Goal: Task Accomplishment & Management: Manage account settings

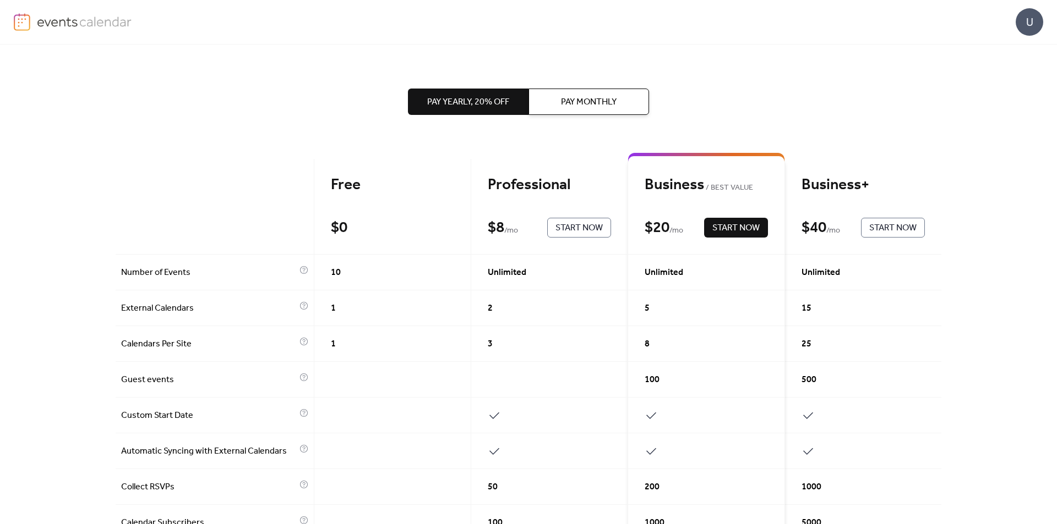
click at [582, 99] on span "Pay Monthly" at bounding box center [589, 102] width 56 height 13
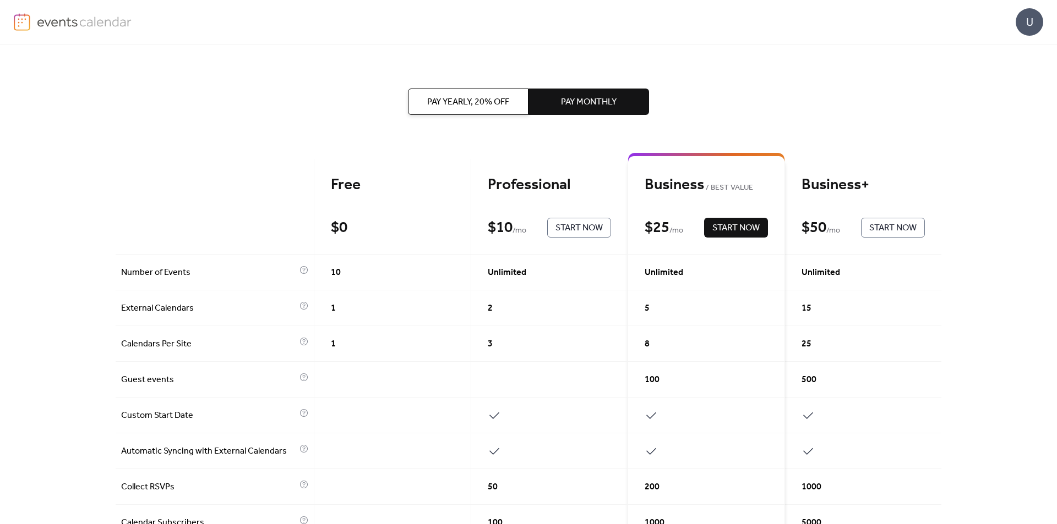
click at [486, 99] on span "Pay Yearly, 20% off" at bounding box center [468, 102] width 82 height 13
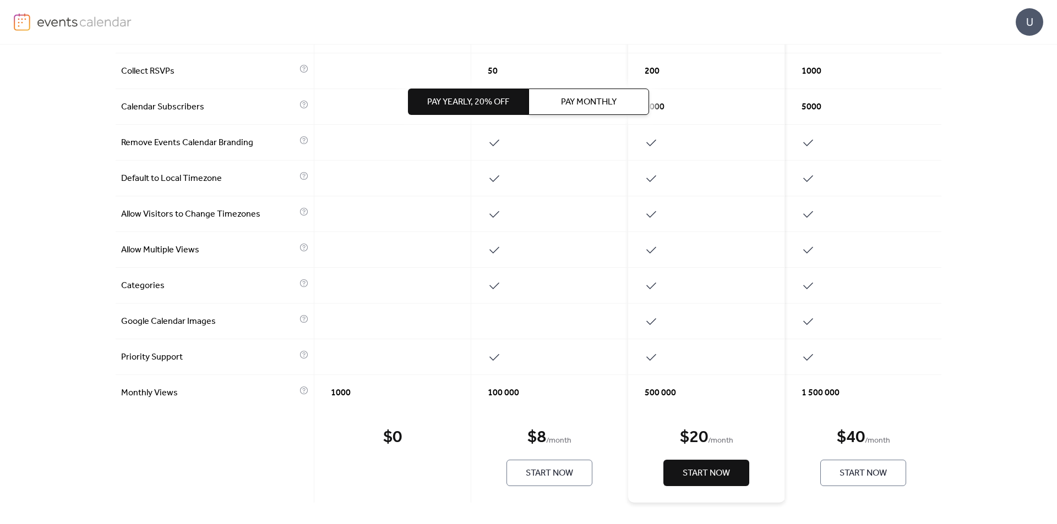
scroll to position [417, 0]
click at [391, 401] on div "1000" at bounding box center [392, 392] width 157 height 35
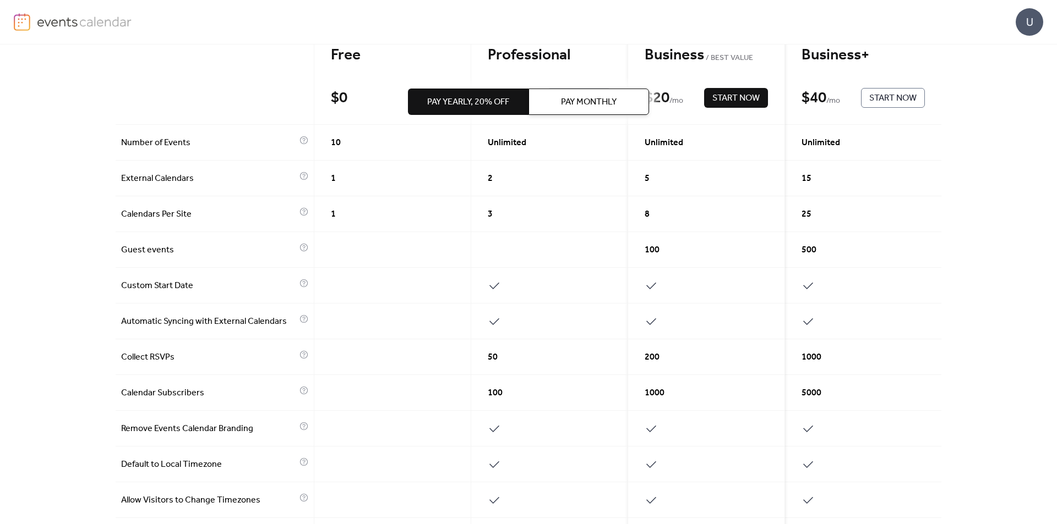
scroll to position [31, 0]
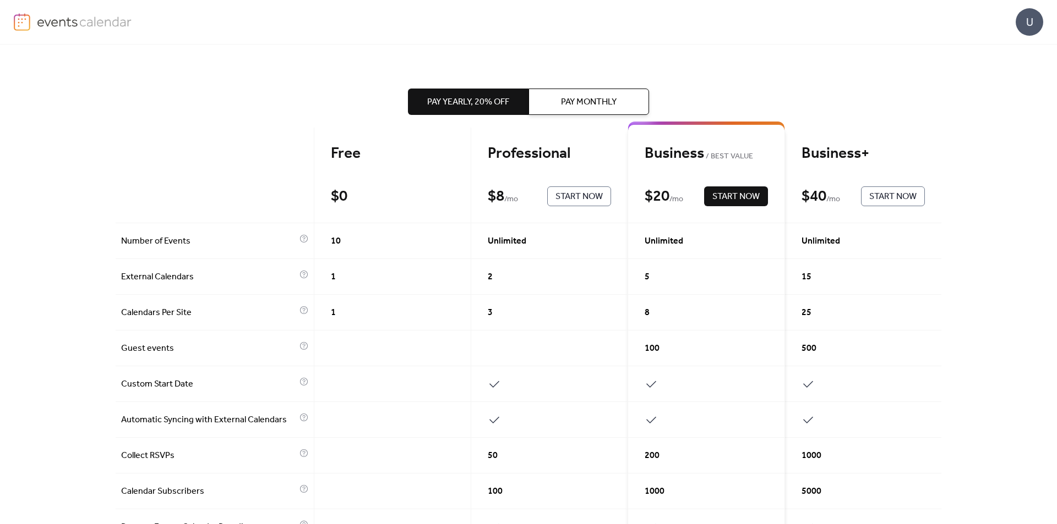
click at [558, 156] on div "Pay Yearly, 20% off Pay Monthly" at bounding box center [528, 102] width 241 height 114
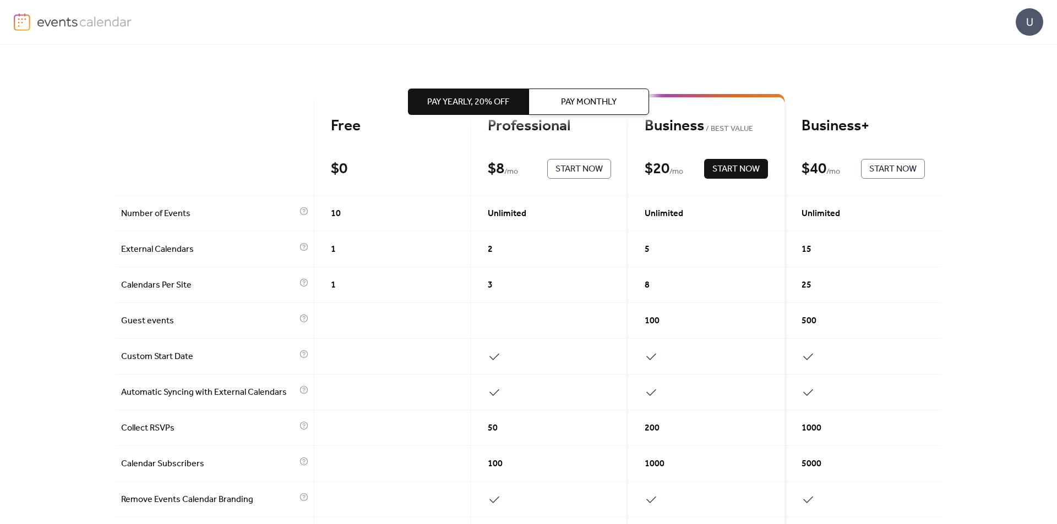
scroll to position [0, 0]
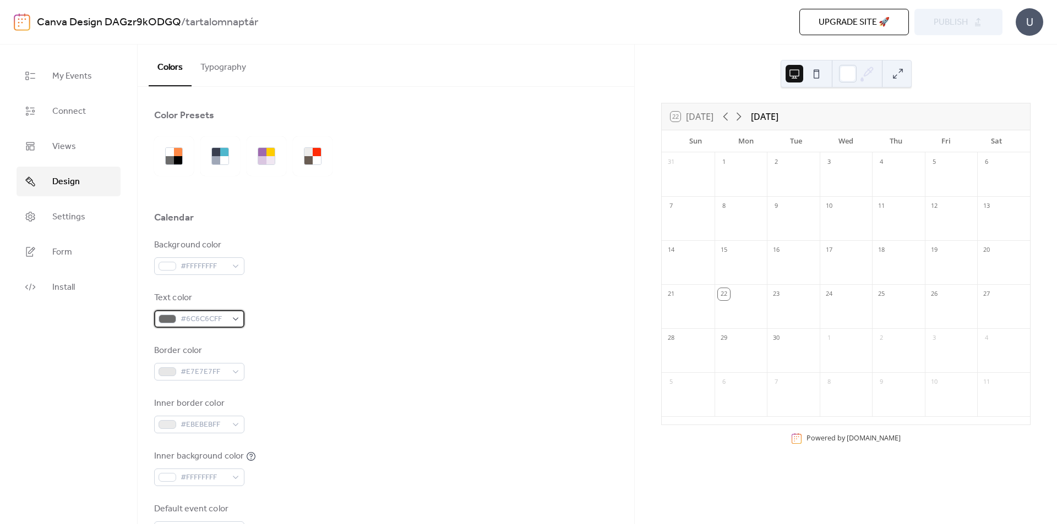
click at [227, 315] on div "#6C6C6CFF" at bounding box center [199, 319] width 90 height 18
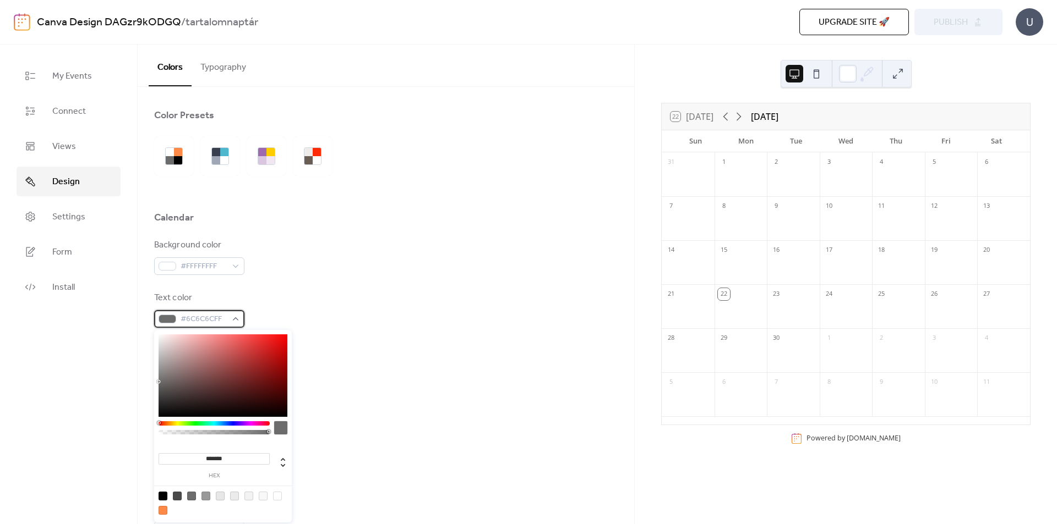
click at [227, 315] on div "#6C6C6CFF" at bounding box center [199, 319] width 90 height 18
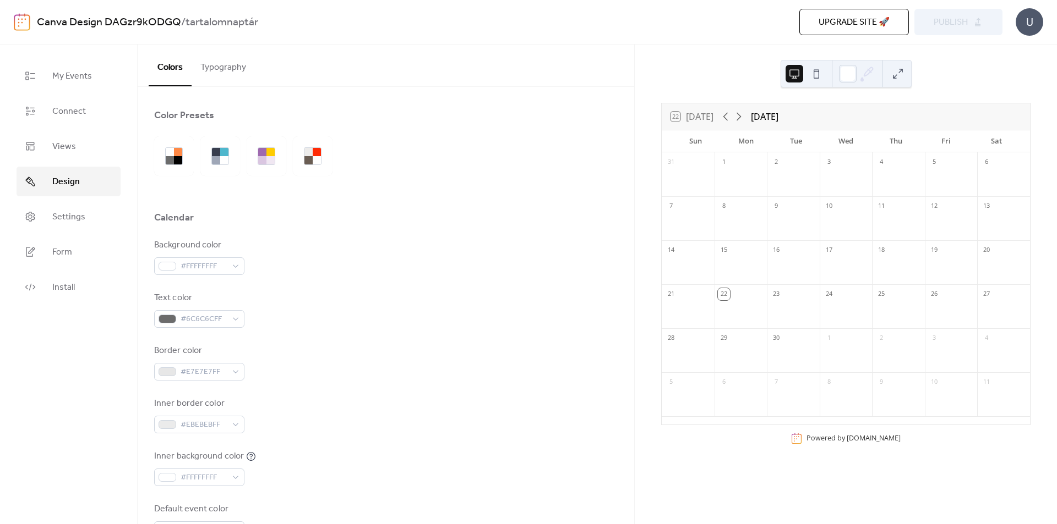
click at [224, 249] on div "Background color" at bounding box center [198, 245] width 88 height 13
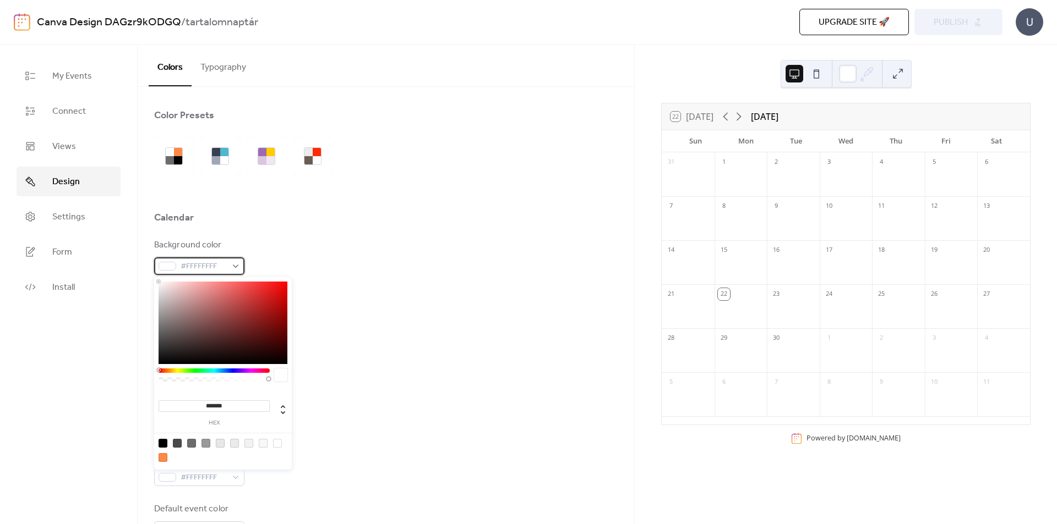
click at [228, 264] on div "#FFFFFFFF" at bounding box center [199, 267] width 90 height 18
click at [251, 371] on div at bounding box center [213, 378] width 111 height 19
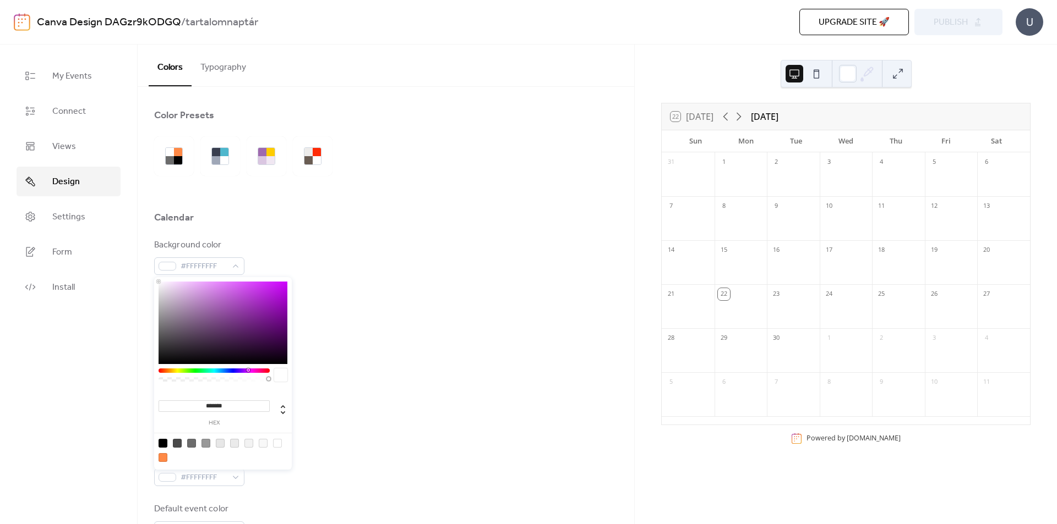
click at [248, 372] on div at bounding box center [213, 371] width 111 height 4
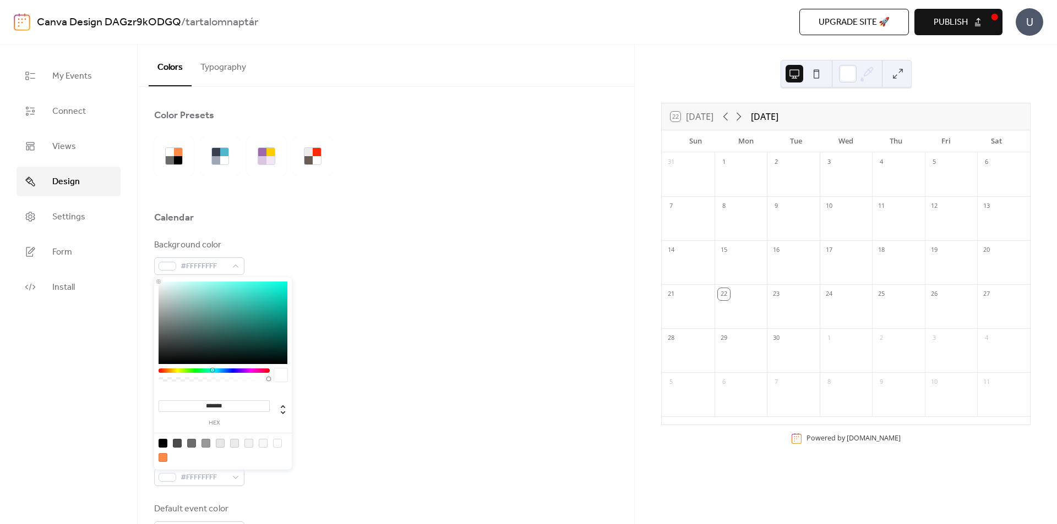
drag, startPoint x: 249, startPoint y: 372, endPoint x: 210, endPoint y: 380, distance: 39.8
click at [210, 380] on div at bounding box center [213, 378] width 111 height 19
drag, startPoint x: 188, startPoint y: 289, endPoint x: 220, endPoint y: 292, distance: 31.5
click at [220, 292] on div at bounding box center [222, 323] width 129 height 83
type input "*******"
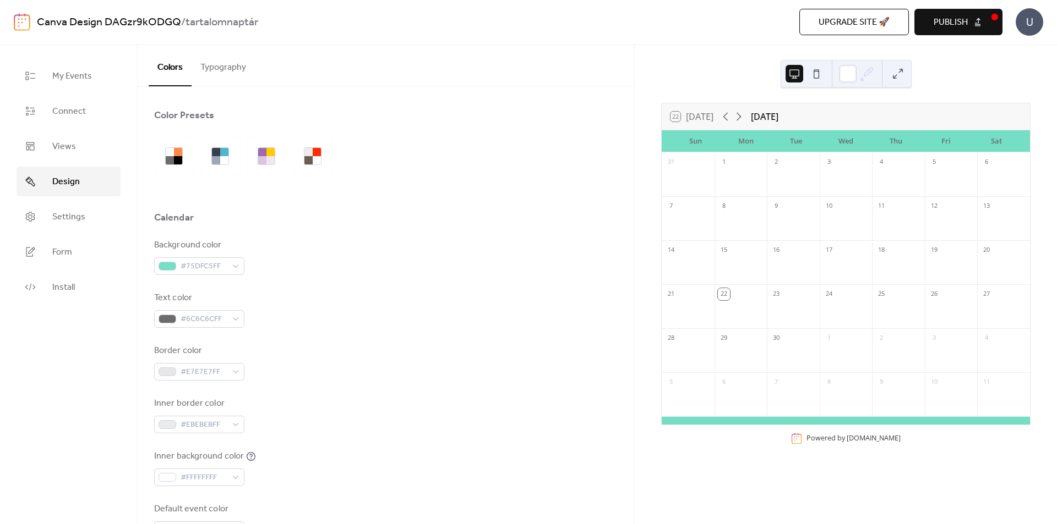
click at [347, 365] on div "Border color #E7E7E7FF" at bounding box center [385, 362] width 463 height 36
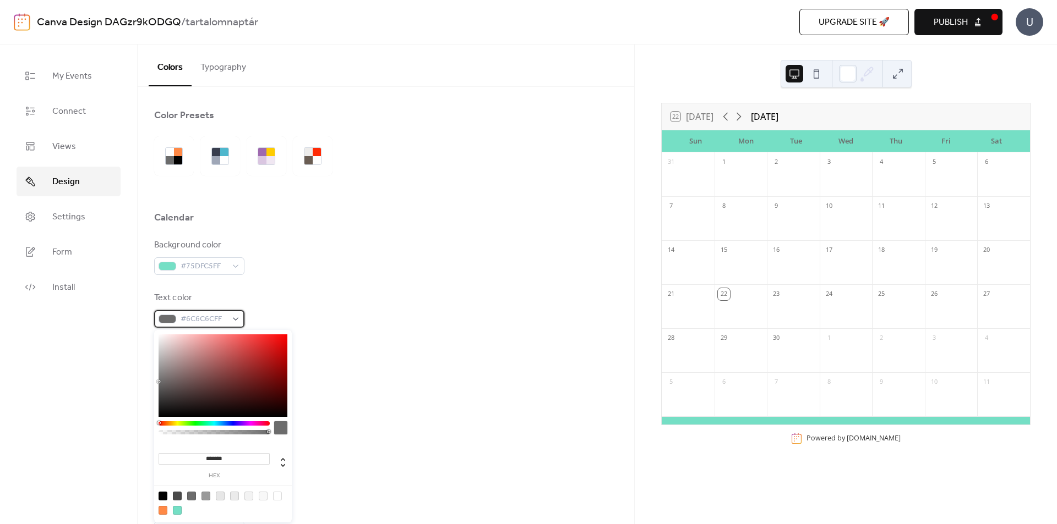
click at [221, 324] on span "#6C6C6CFF" at bounding box center [204, 319] width 46 height 13
click at [163, 491] on div at bounding box center [223, 503] width 140 height 35
click at [163, 493] on div at bounding box center [162, 496] width 9 height 9
type input "*******"
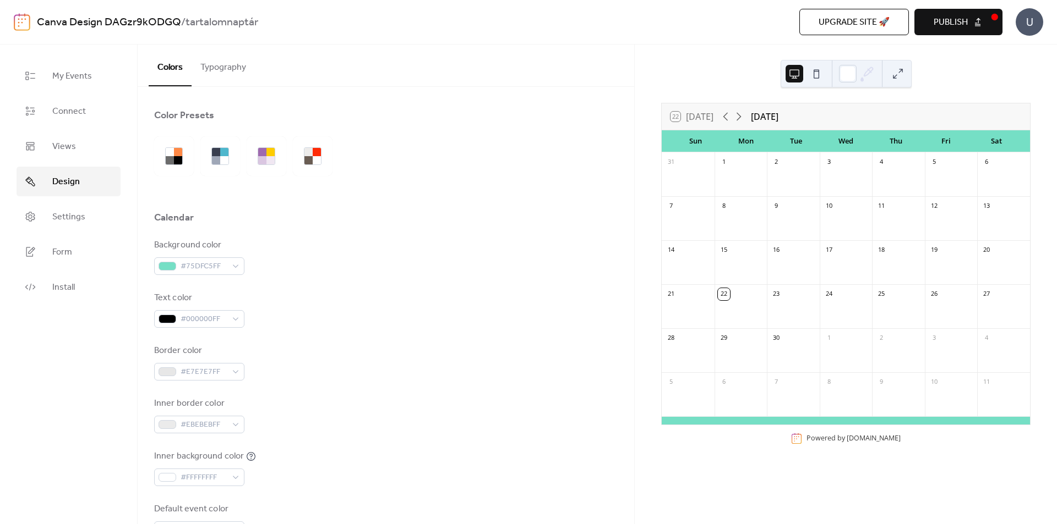
click at [392, 328] on div "Background color #75DFC5FF Text color #000000FF Border color #E7E7E7FF Inner bo…" at bounding box center [385, 389] width 463 height 300
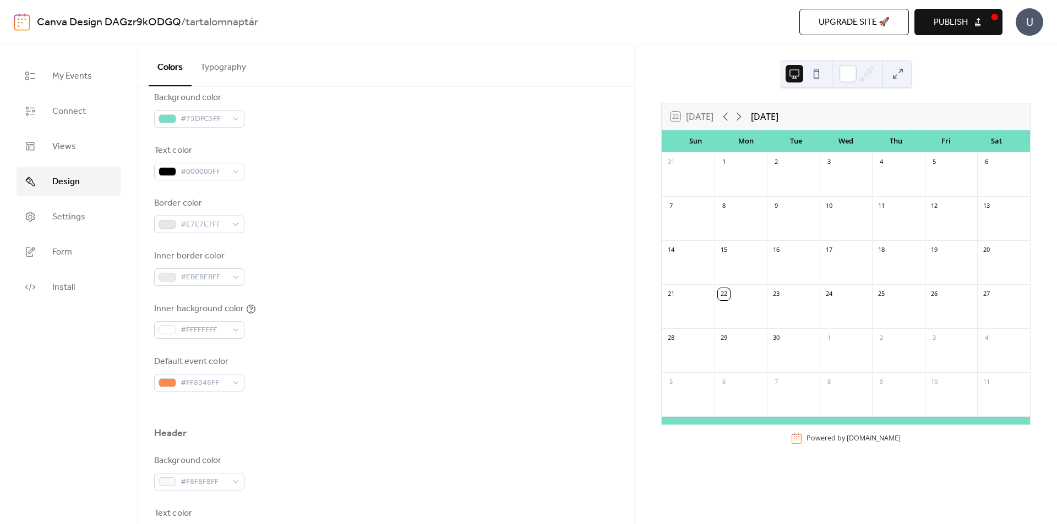
scroll to position [165, 0]
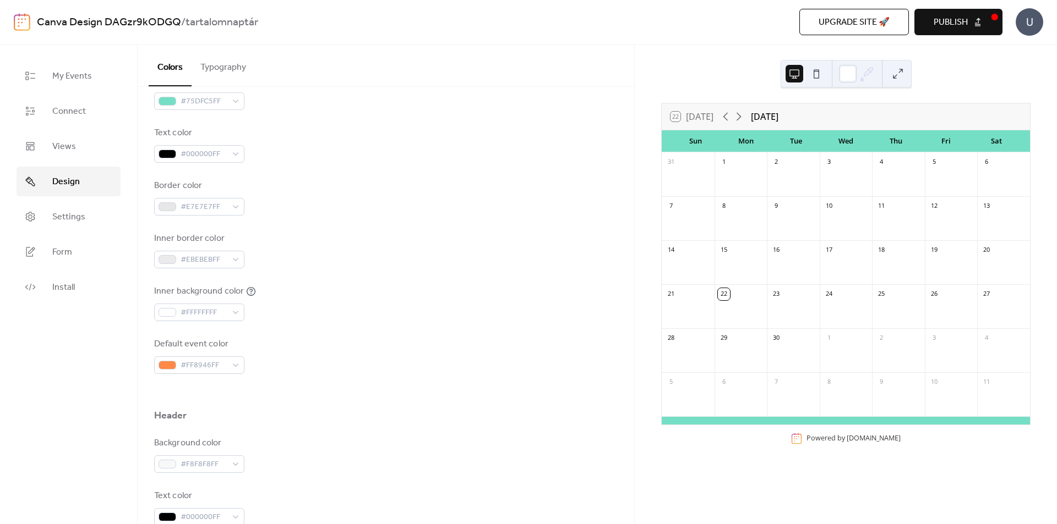
click at [207, 218] on div "Background color #75DFC5FF Text color #000000FF Border color #E7E7E7FF Inner bo…" at bounding box center [385, 224] width 463 height 300
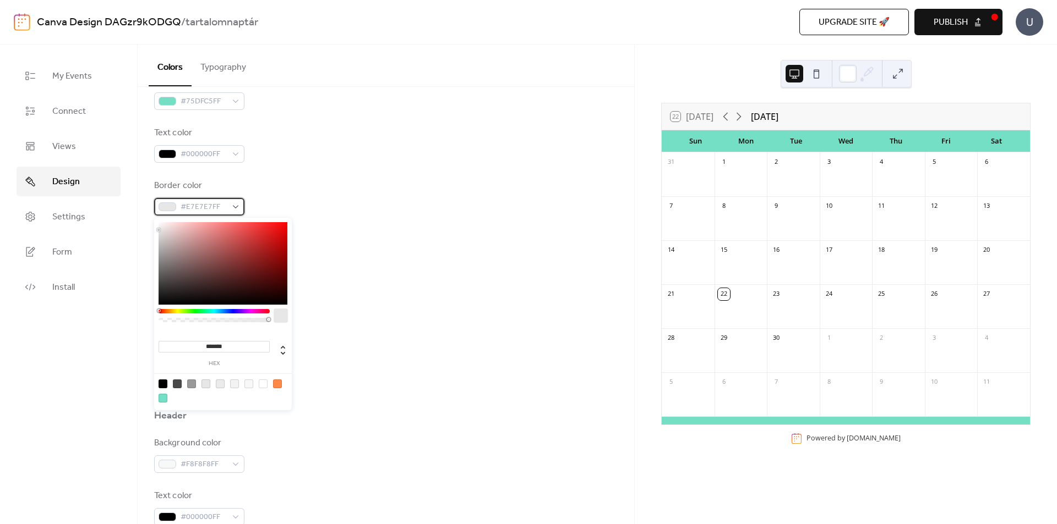
click at [208, 212] on span "#E7E7E7FF" at bounding box center [204, 207] width 46 height 13
click at [165, 400] on div at bounding box center [162, 398] width 9 height 9
type input "*******"
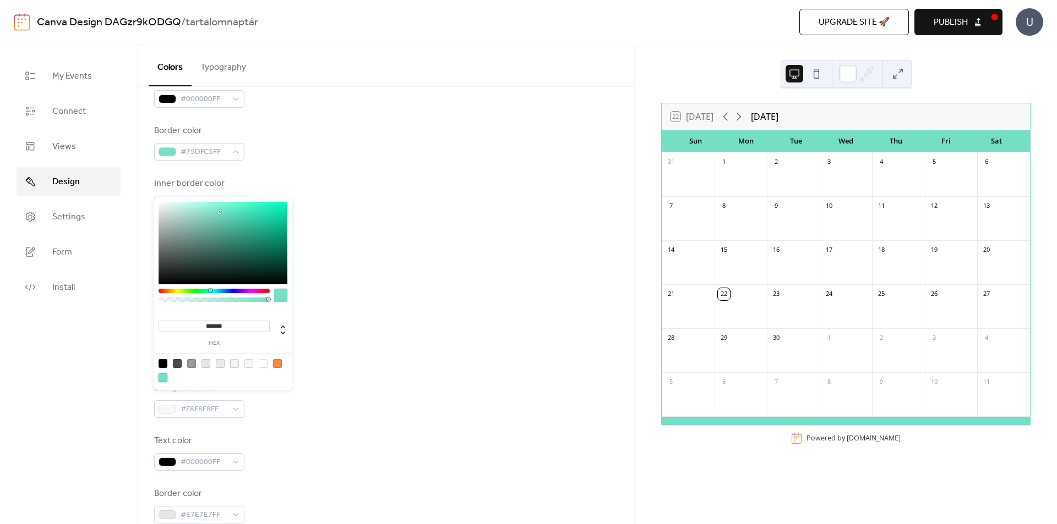
click at [353, 346] on div at bounding box center [385, 336] width 463 height 35
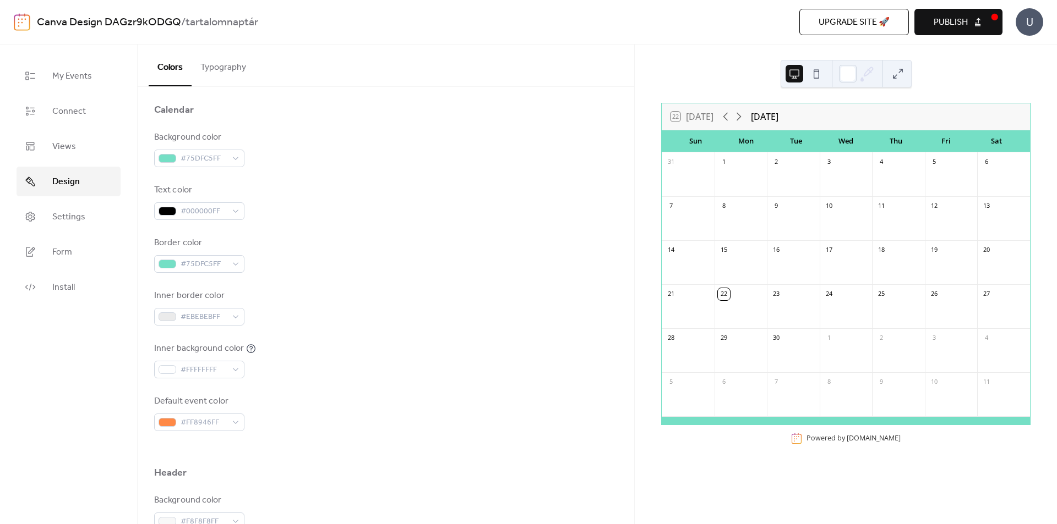
scroll to position [0, 0]
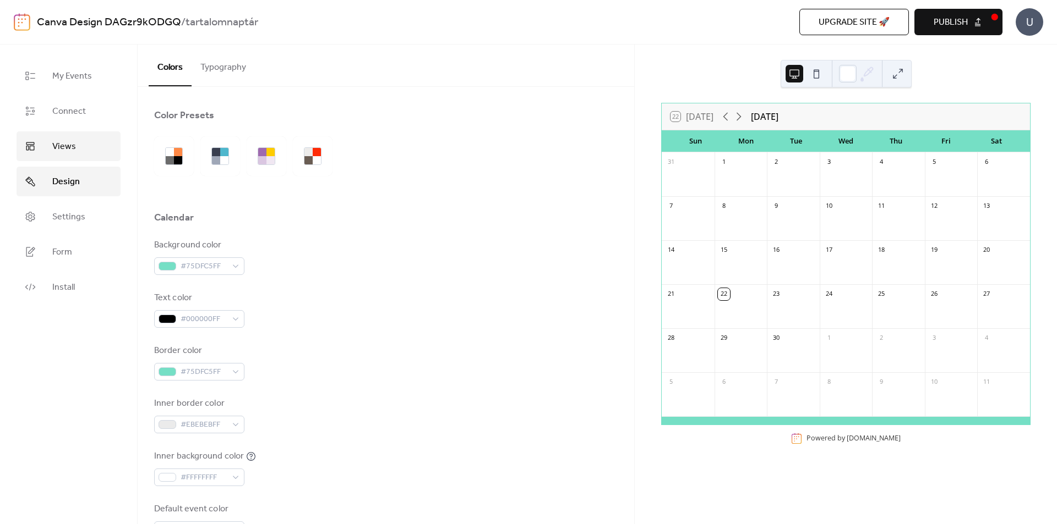
click at [68, 141] on span "Views" at bounding box center [64, 146] width 24 height 13
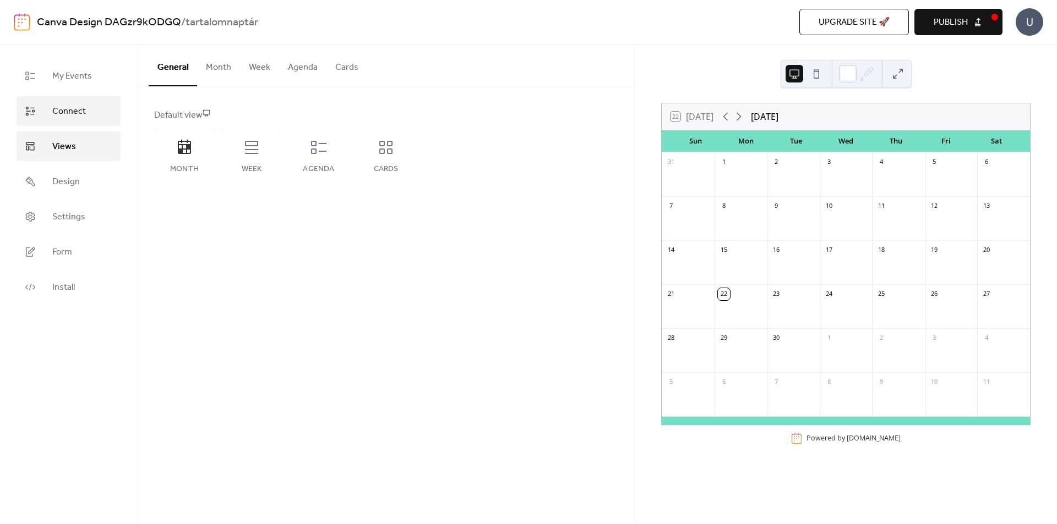
click at [68, 118] on span "Connect" at bounding box center [69, 111] width 34 height 13
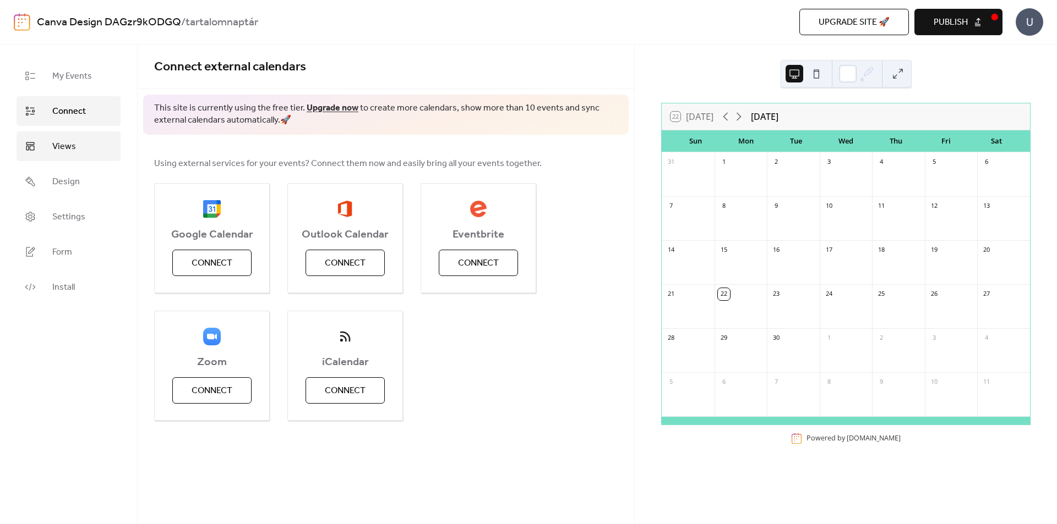
click at [80, 143] on link "Views" at bounding box center [69, 147] width 104 height 30
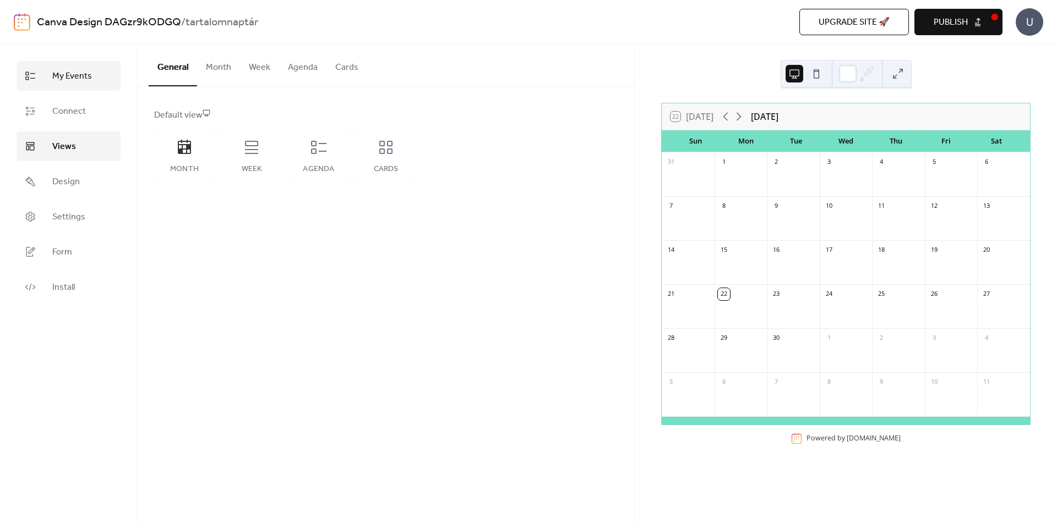
click at [73, 80] on span "My Events" at bounding box center [72, 76] width 40 height 13
